Goal: Task Accomplishment & Management: Use online tool/utility

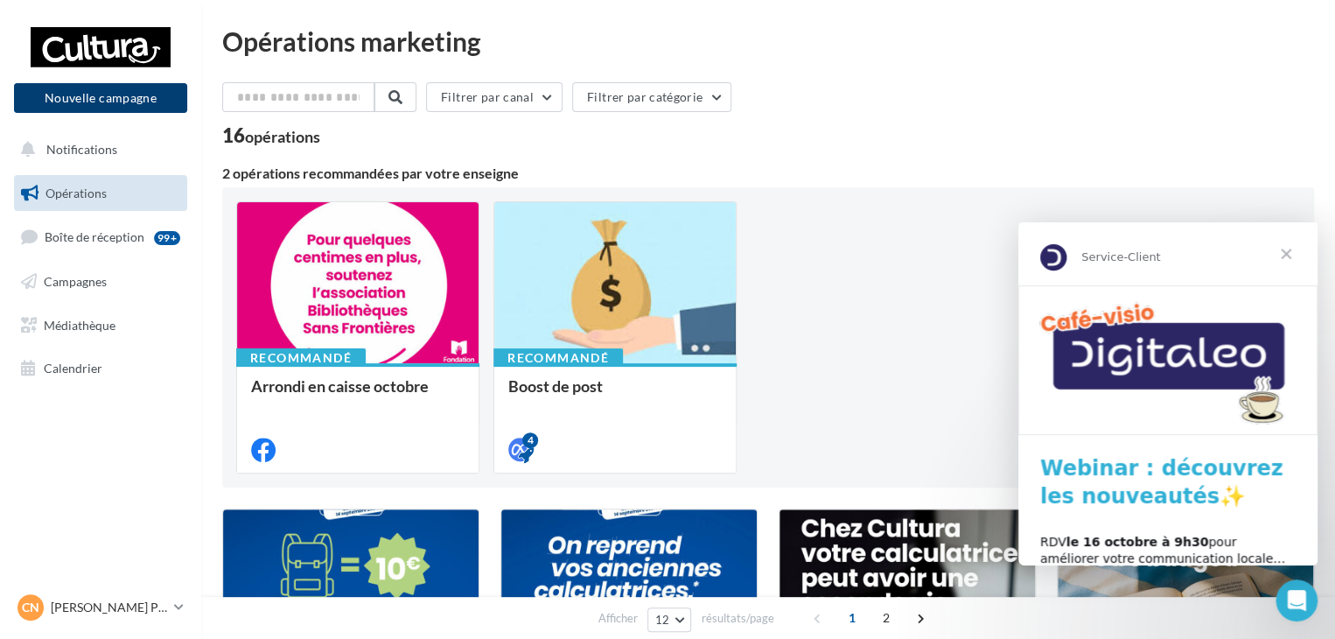
click at [98, 101] on button "Nouvelle campagne" at bounding box center [100, 98] width 173 height 30
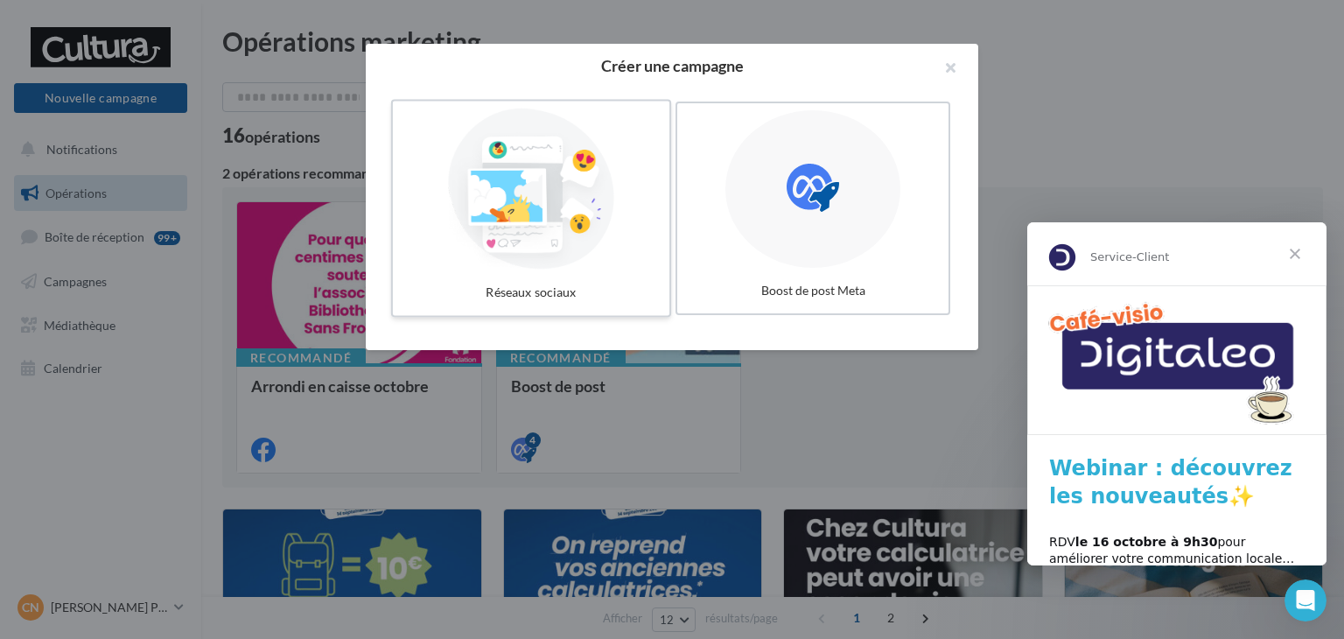
click at [544, 190] on div at bounding box center [531, 188] width 262 height 161
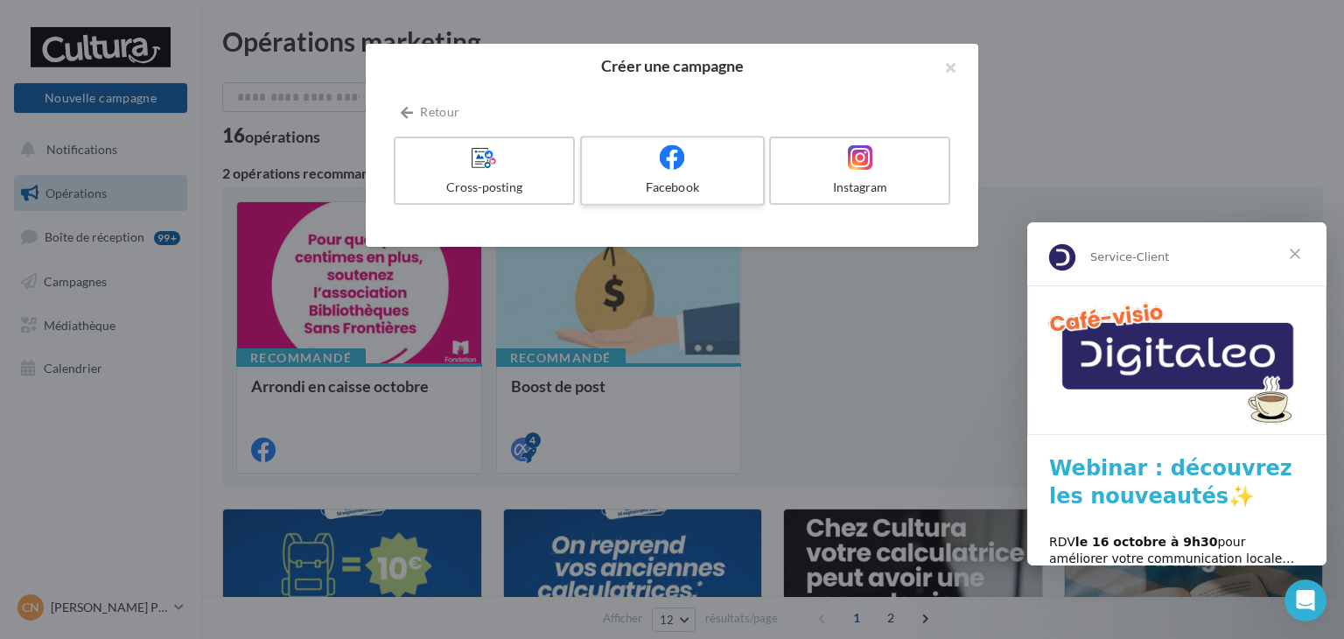
click at [679, 176] on label "Facebook" at bounding box center [672, 171] width 185 height 70
